Goal: Task Accomplishment & Management: Use online tool/utility

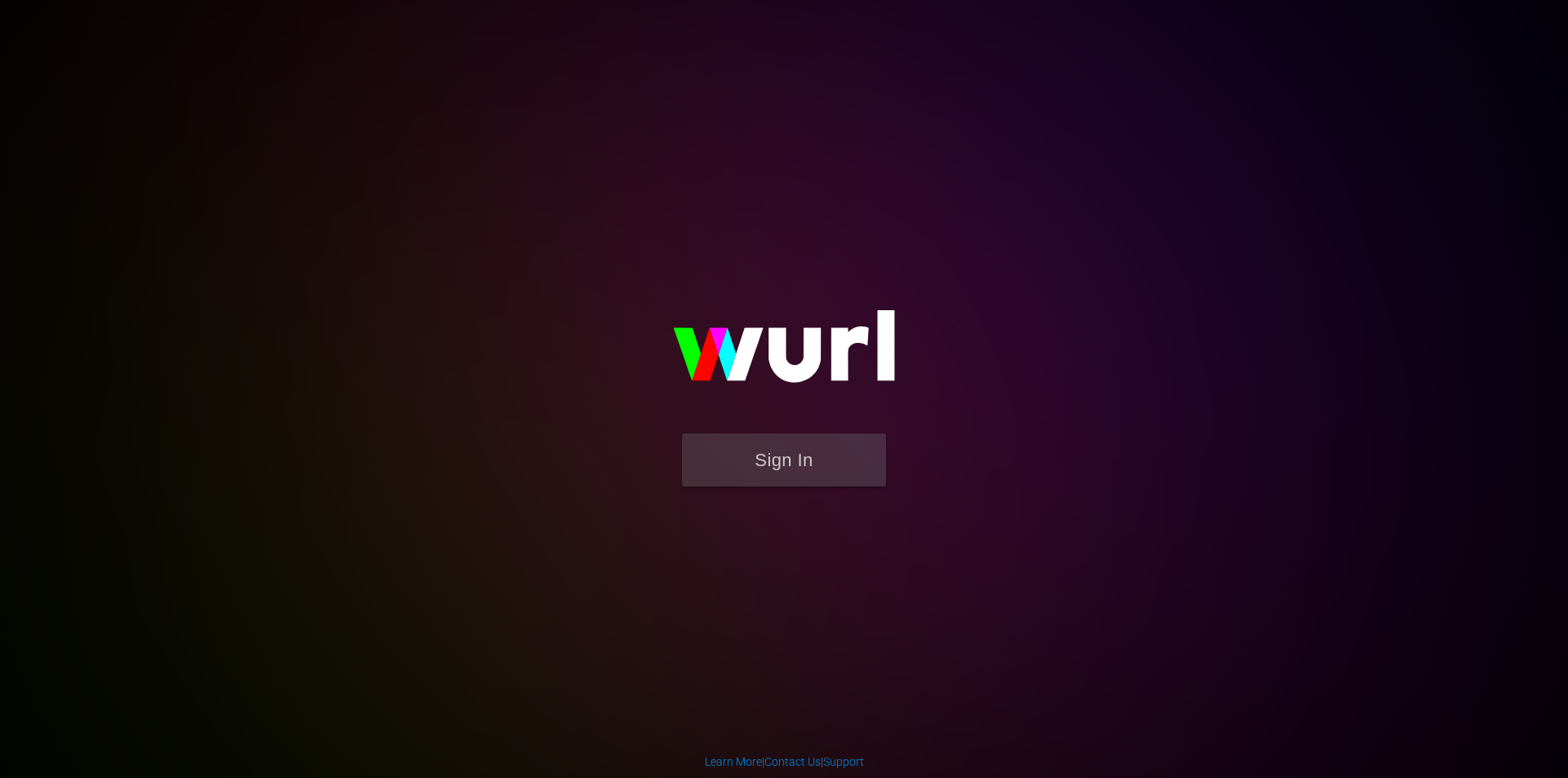
click at [820, 452] on button "Sign In" at bounding box center [784, 460] width 204 height 53
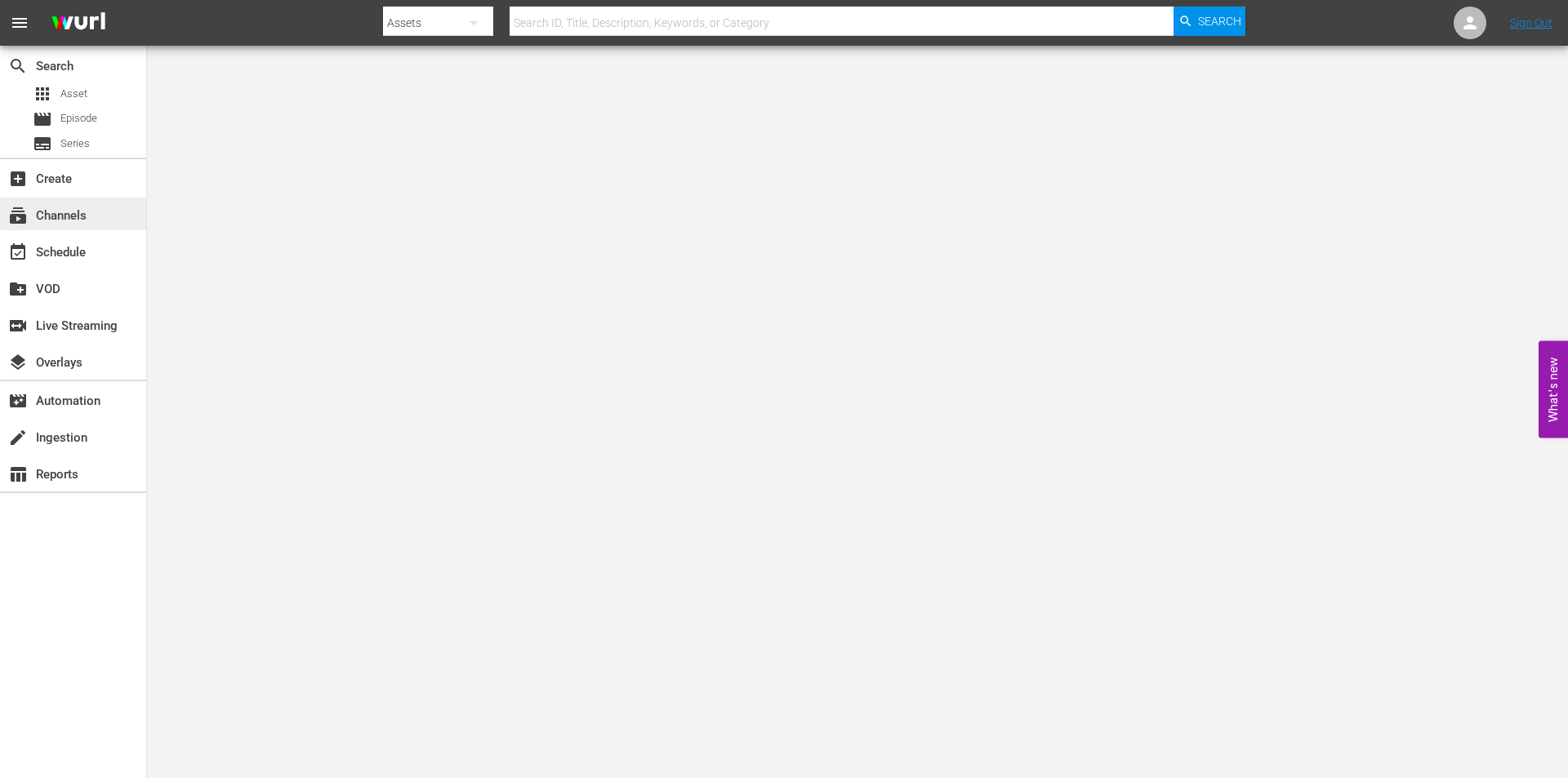
click at [90, 217] on div "subscriptions Channels" at bounding box center [45, 212] width 91 height 15
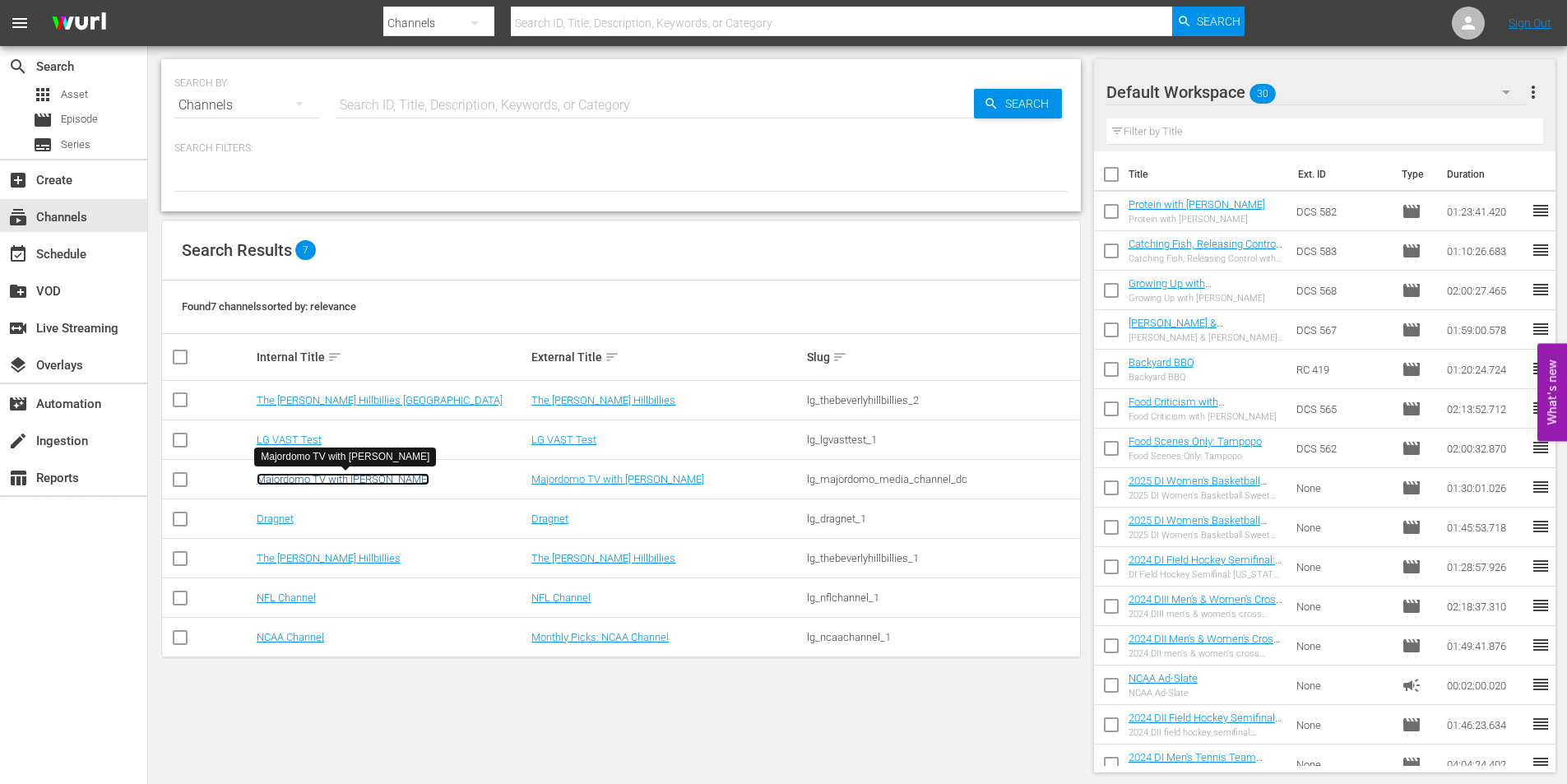
click at [372, 475] on link "Majordomo TV with [PERSON_NAME]" at bounding box center [342, 479] width 173 height 12
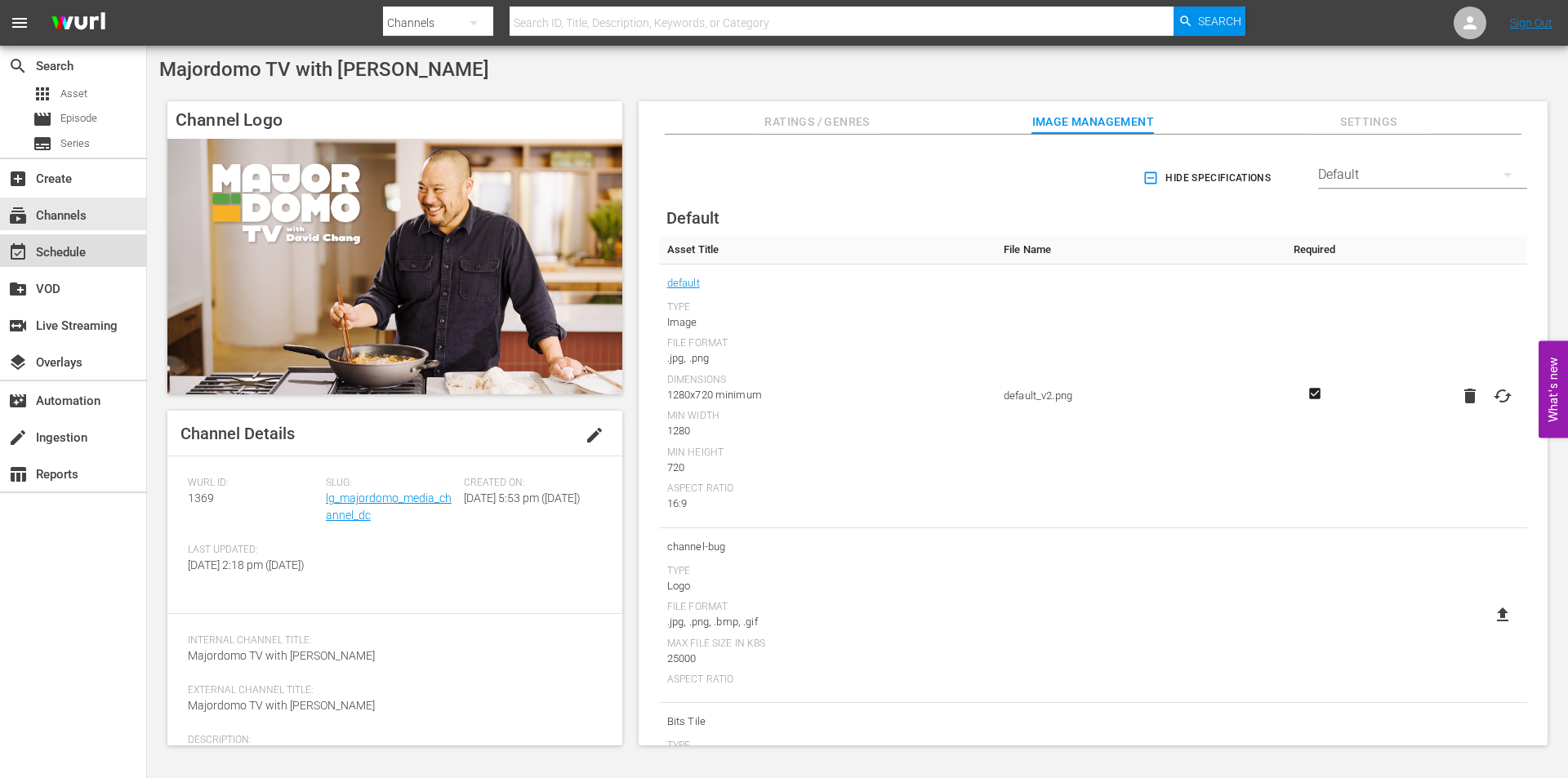
click at [85, 247] on div "event_available Schedule" at bounding box center [45, 249] width 91 height 15
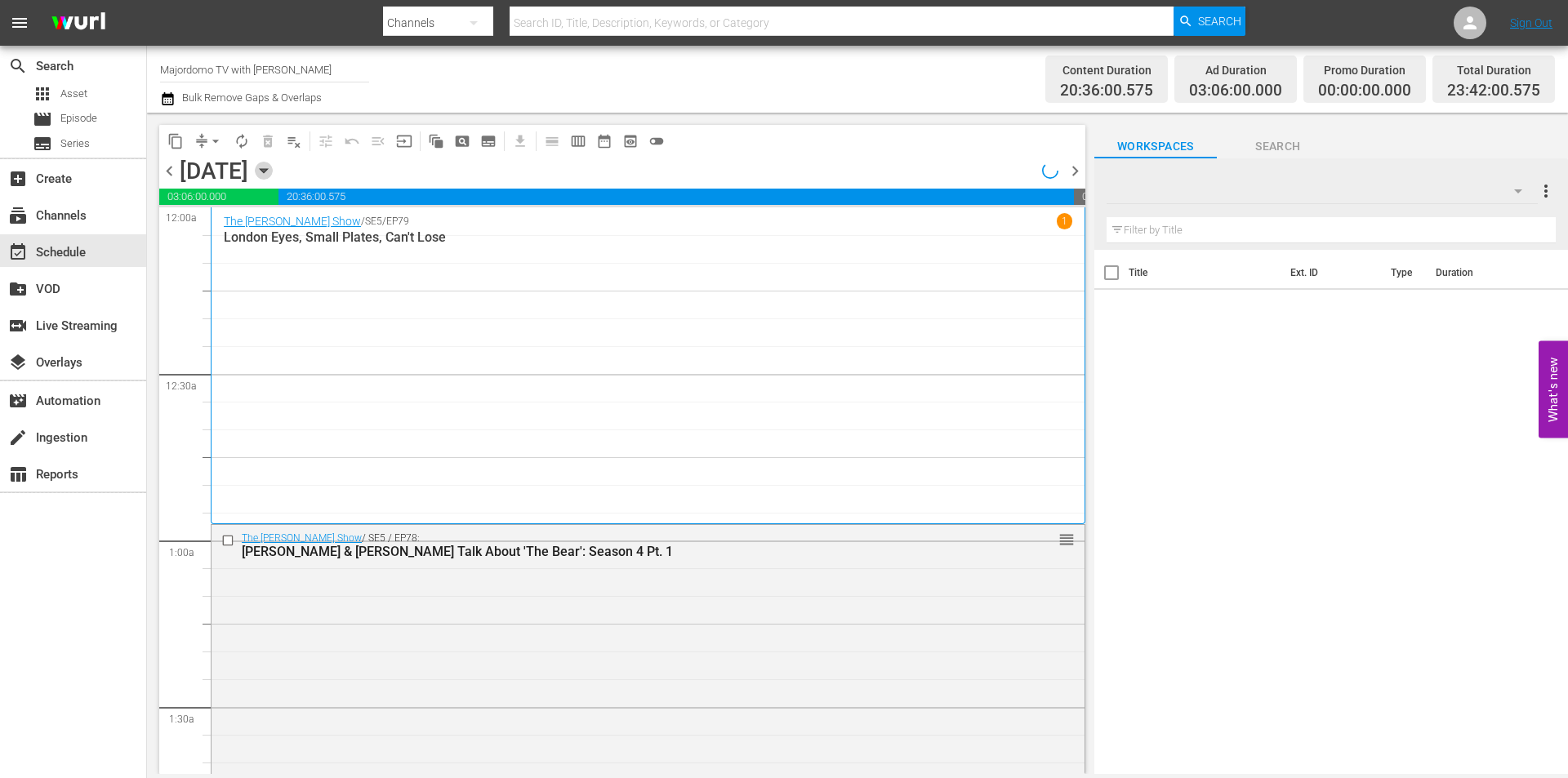
click at [273, 171] on icon "button" at bounding box center [263, 170] width 18 height 18
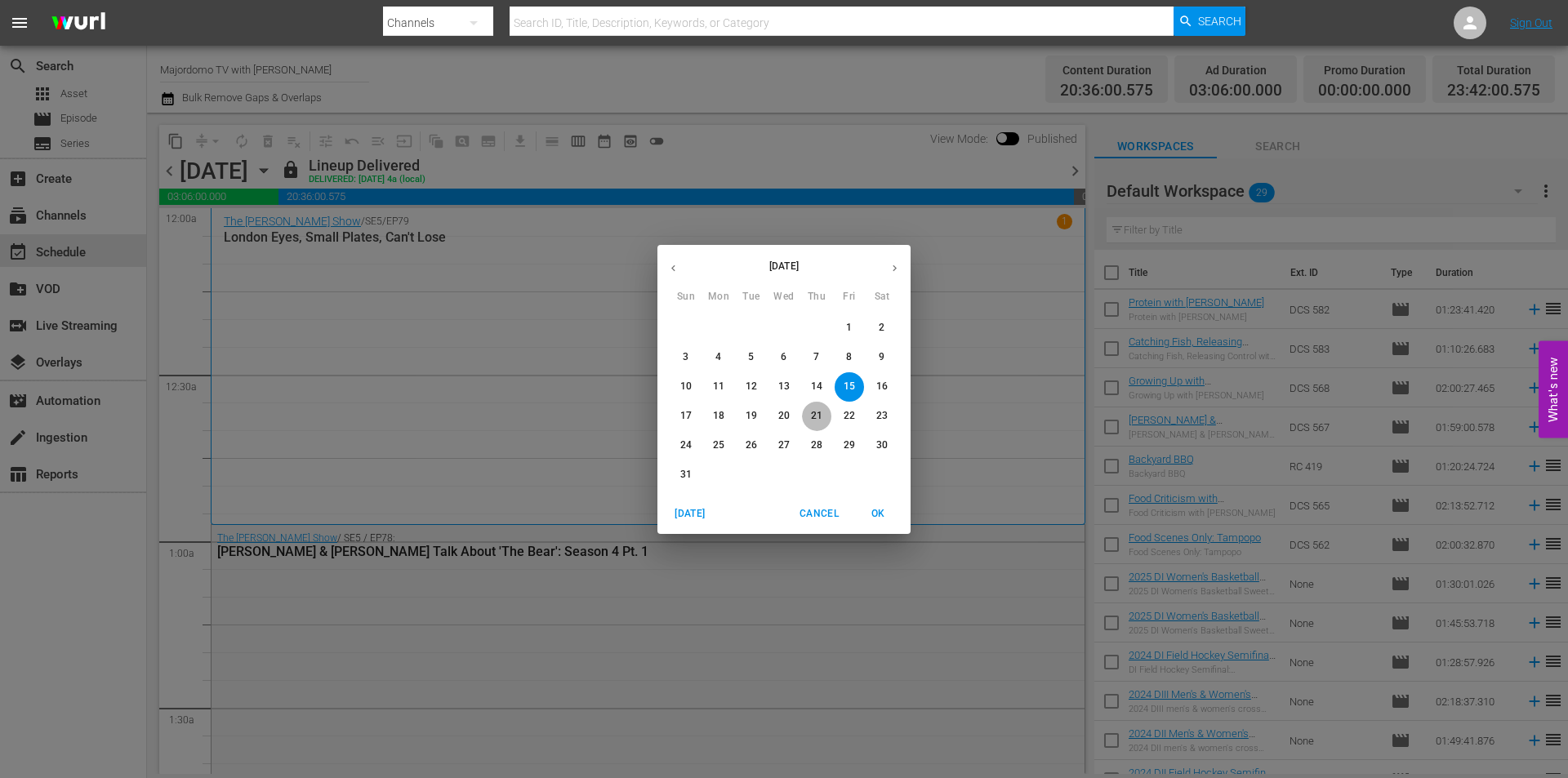
click at [821, 416] on p "21" at bounding box center [816, 415] width 11 height 14
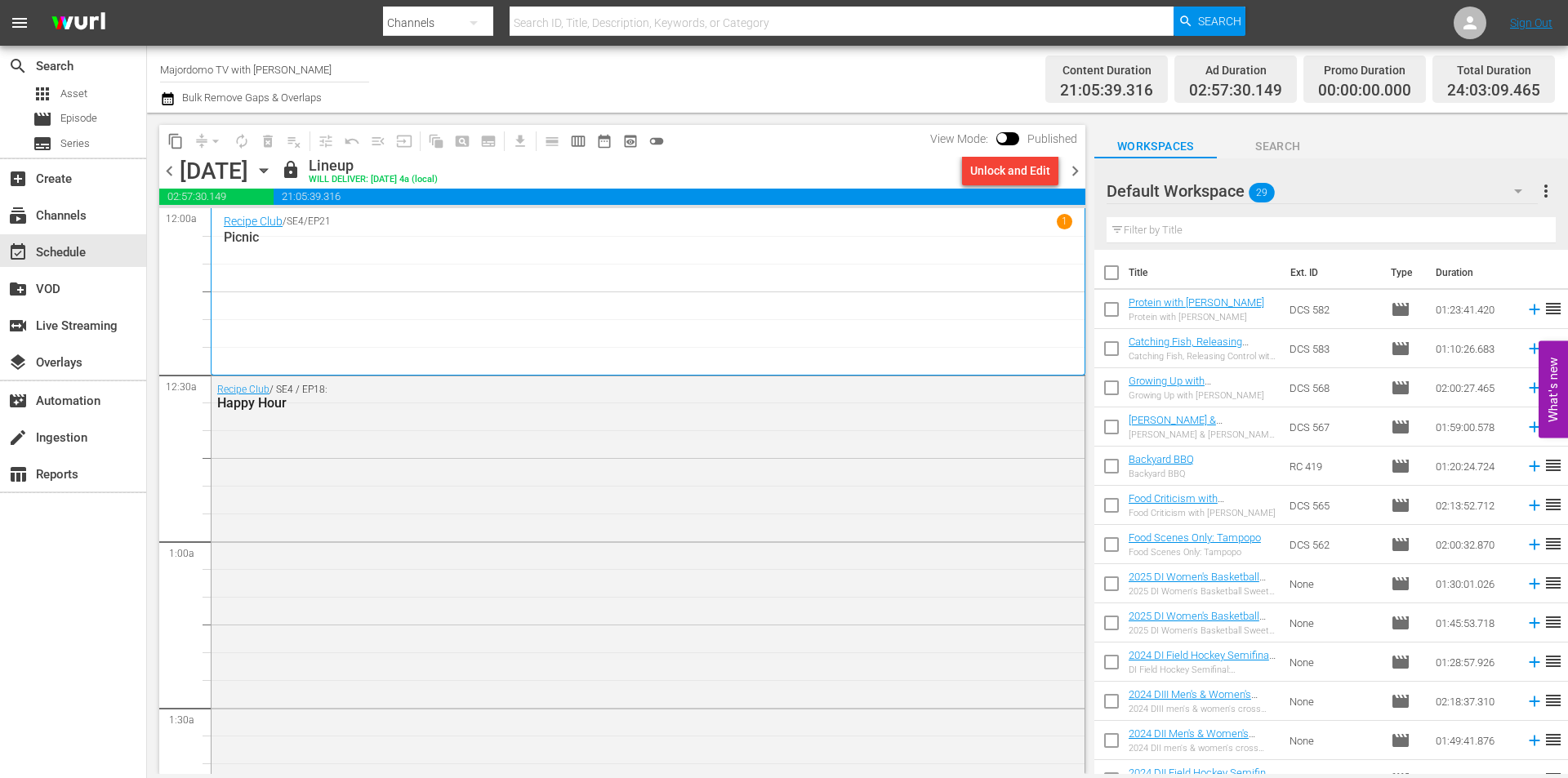
click at [1072, 172] on span "chevron_right" at bounding box center [1075, 171] width 20 height 20
